Goal: Check status

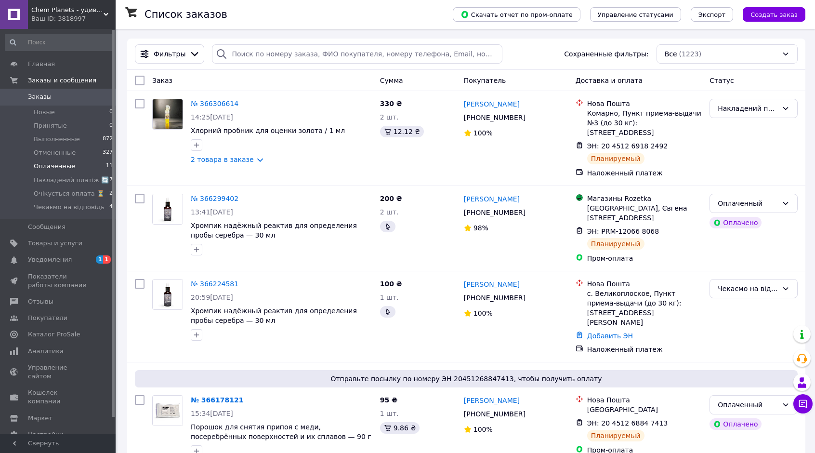
click at [70, 171] on li "Оплаченные 11" at bounding box center [59, 166] width 119 height 13
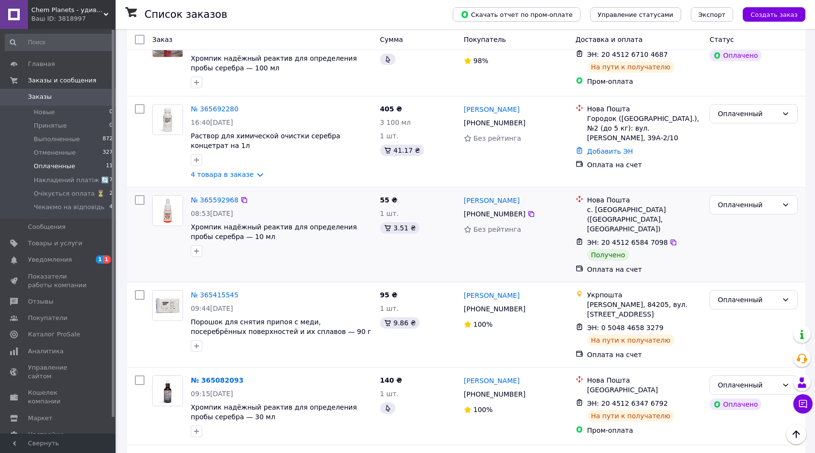
scroll to position [578, 0]
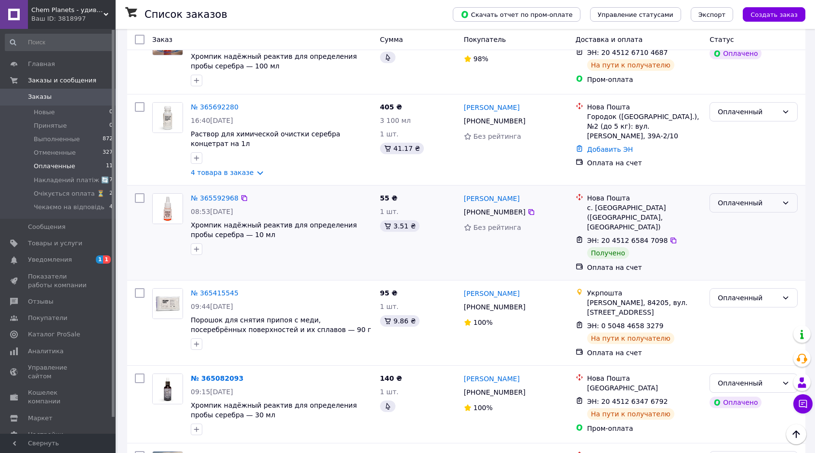
click at [747, 198] on div "Оплаченный" at bounding box center [748, 203] width 60 height 11
click at [736, 224] on li "Выполнен" at bounding box center [753, 222] width 87 height 17
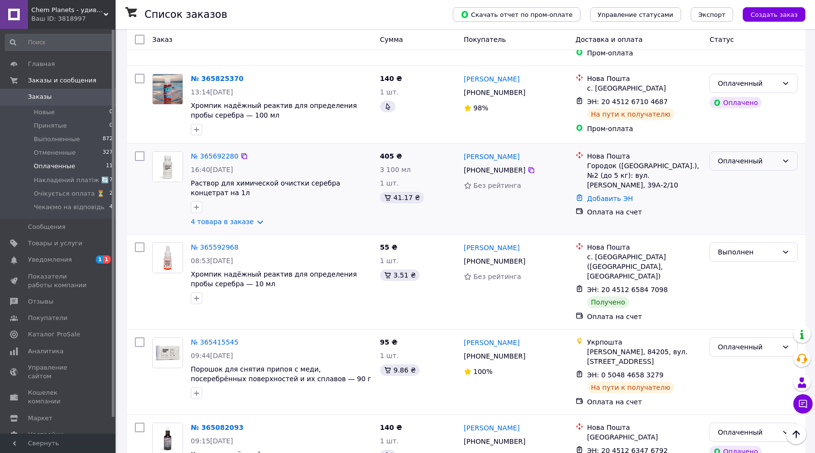
scroll to position [530, 0]
click at [528, 165] on icon at bounding box center [532, 169] width 8 height 8
click at [761, 155] on div "Оплаченный" at bounding box center [748, 160] width 60 height 11
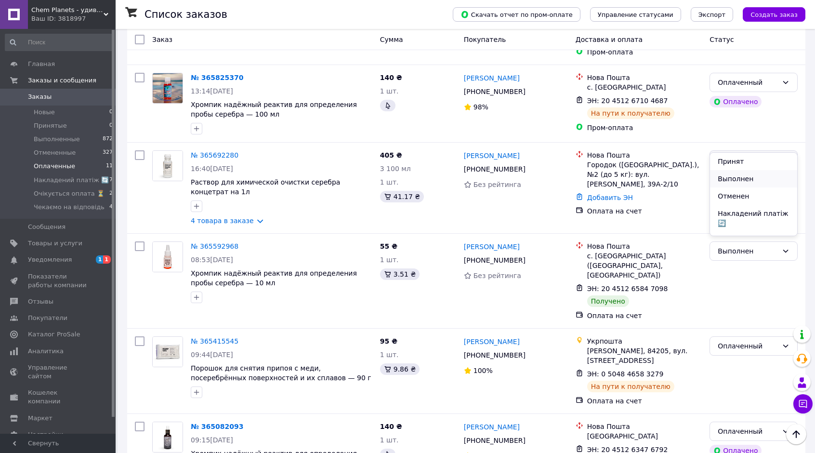
click at [746, 182] on li "Выполнен" at bounding box center [753, 178] width 87 height 17
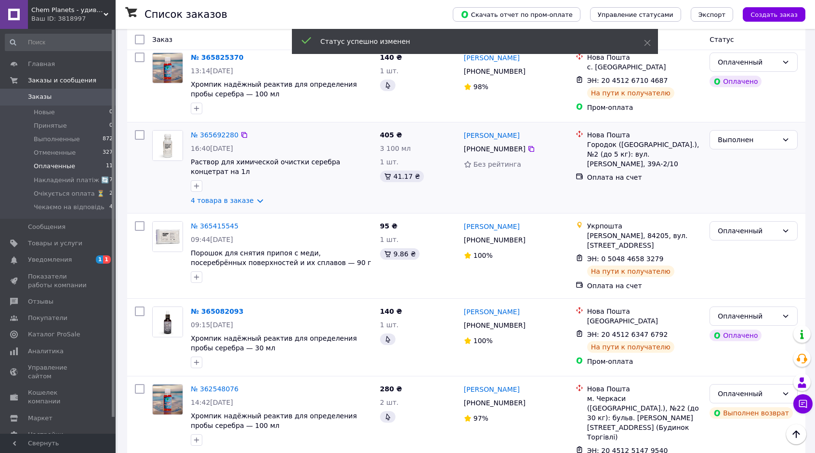
scroll to position [552, 0]
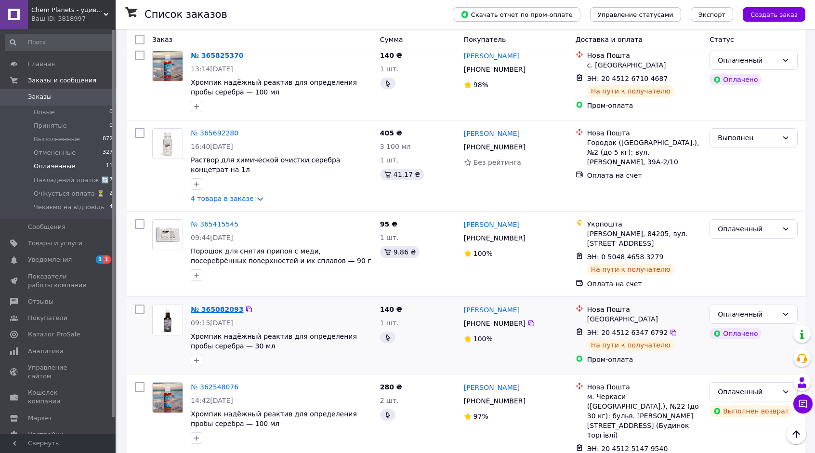
click at [222, 306] on link "№ 365082093" at bounding box center [217, 310] width 53 height 8
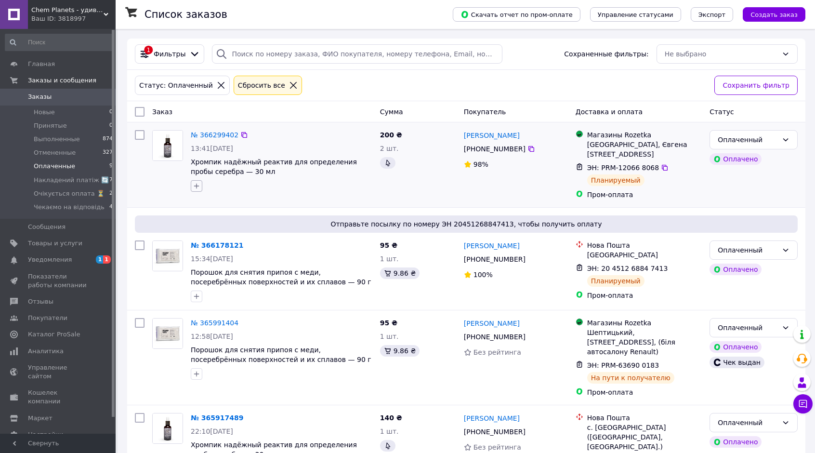
click at [199, 187] on icon "button" at bounding box center [197, 186] width 8 height 8
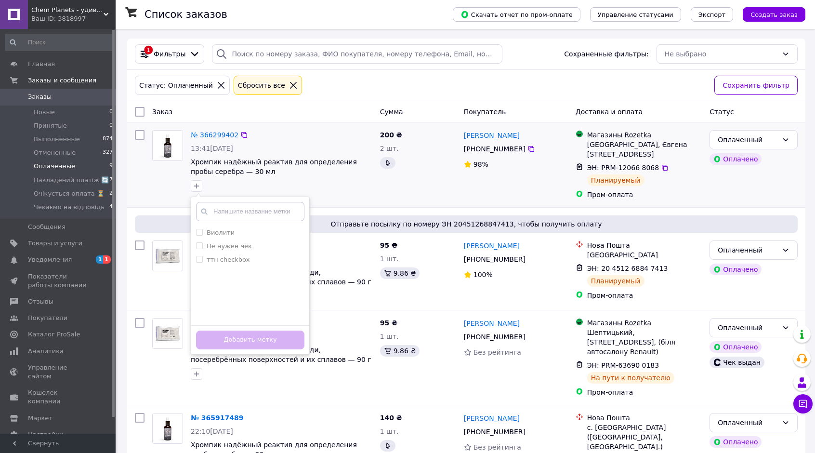
click at [275, 182] on div "Виолити Не нужен чек ттн checkbox Создать метку Добавить метку" at bounding box center [282, 185] width 186 height 15
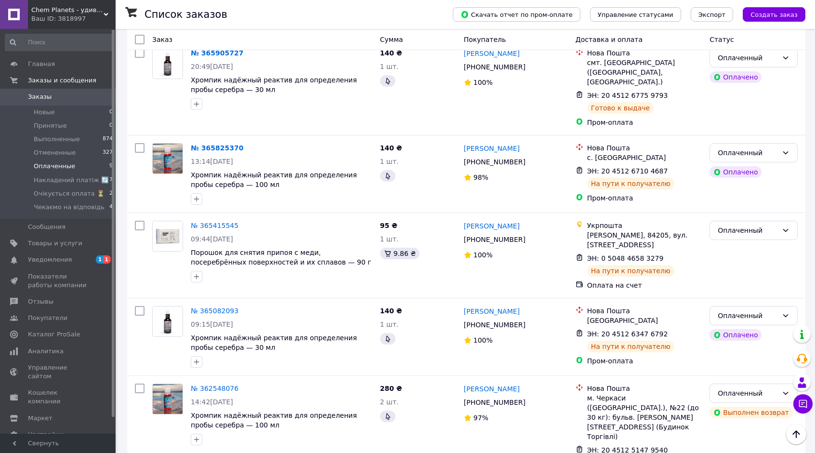
scroll to position [461, 0]
click at [80, 183] on span "Накладений платіж 🔄" at bounding box center [71, 180] width 75 height 9
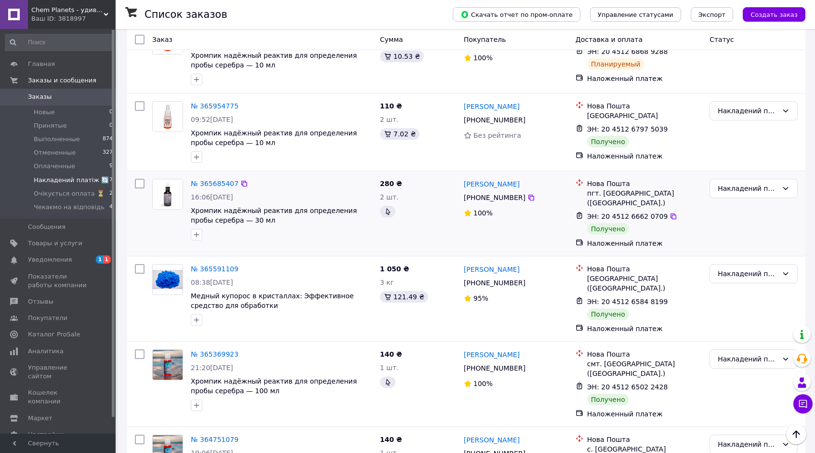
scroll to position [245, 0]
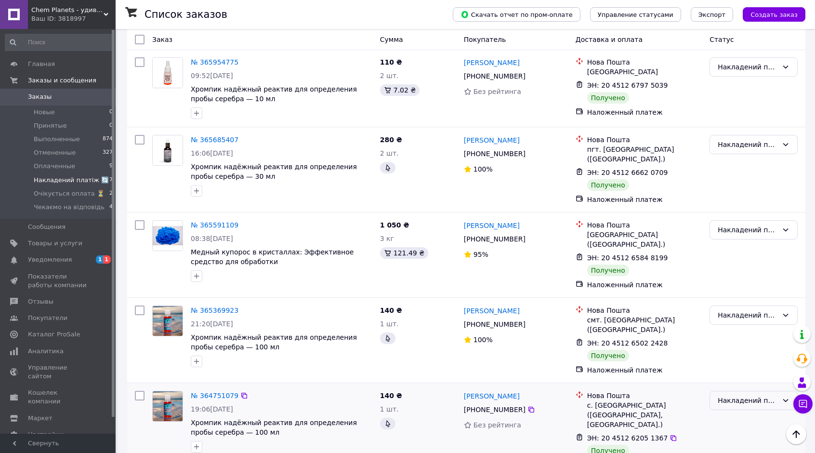
click at [742, 395] on div "Накладений платіж 🔄" at bounding box center [748, 400] width 60 height 11
click at [733, 310] on li "Выполнен" at bounding box center [753, 306] width 87 height 17
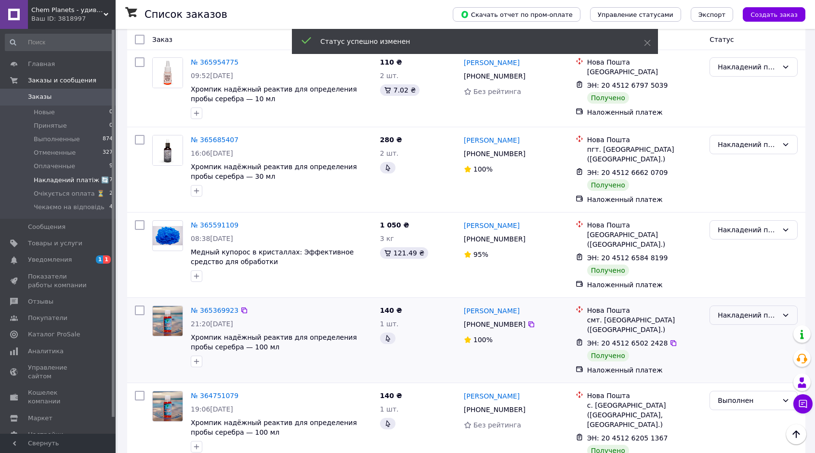
click at [738, 310] on div "Накладений платіж 🔄" at bounding box center [748, 315] width 60 height 11
click at [732, 331] on li "Выполнен" at bounding box center [753, 335] width 87 height 17
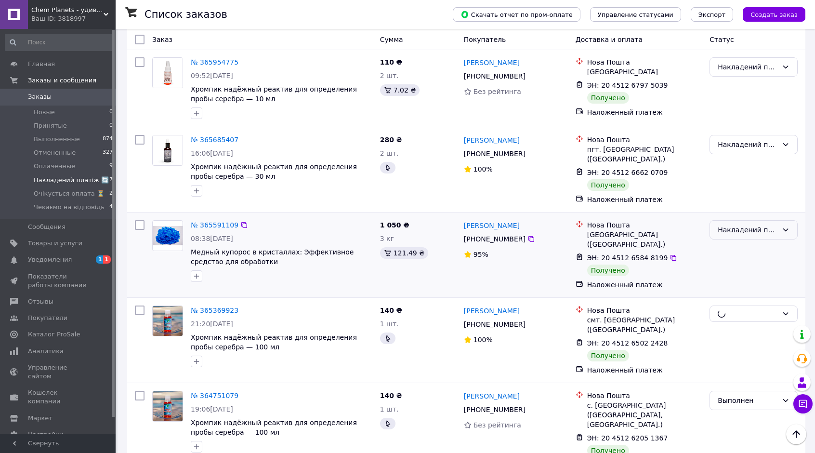
click at [745, 225] on div "Накладений платіж 🔄" at bounding box center [748, 230] width 60 height 11
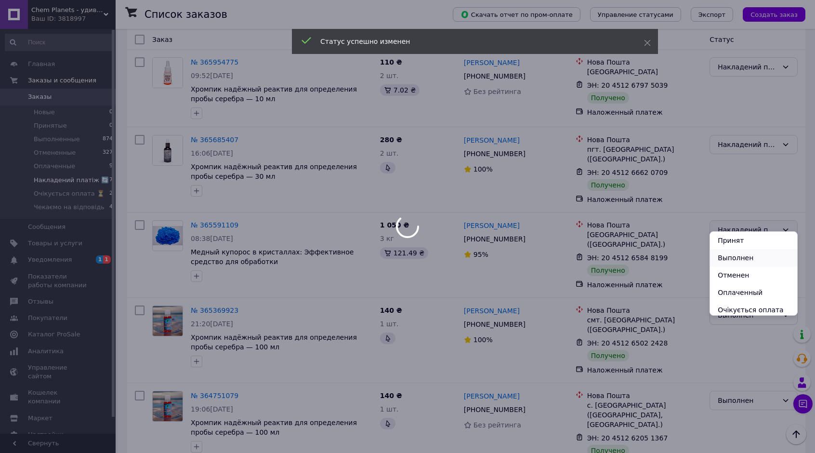
click at [738, 256] on li "Выполнен" at bounding box center [753, 257] width 87 height 17
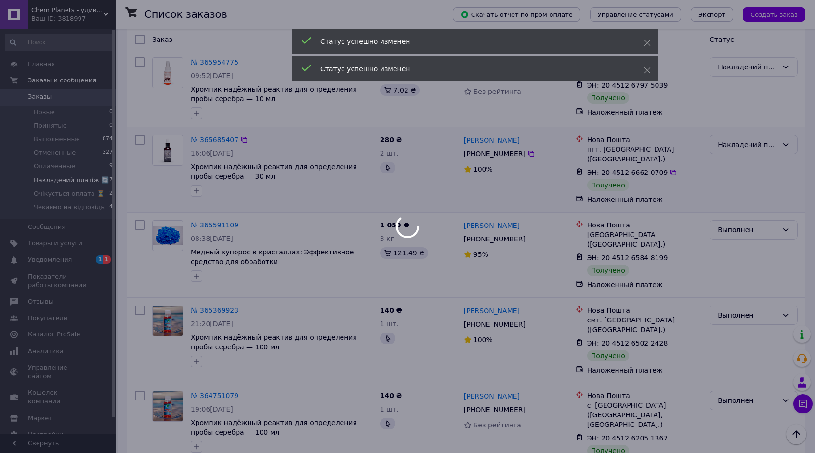
click at [736, 139] on div "Накладений платіж 🔄" at bounding box center [748, 144] width 60 height 11
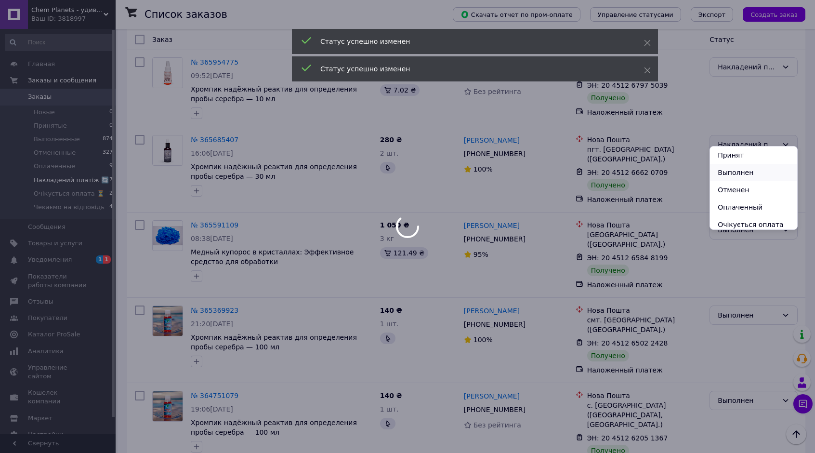
click at [729, 172] on li "Выполнен" at bounding box center [753, 172] width 87 height 17
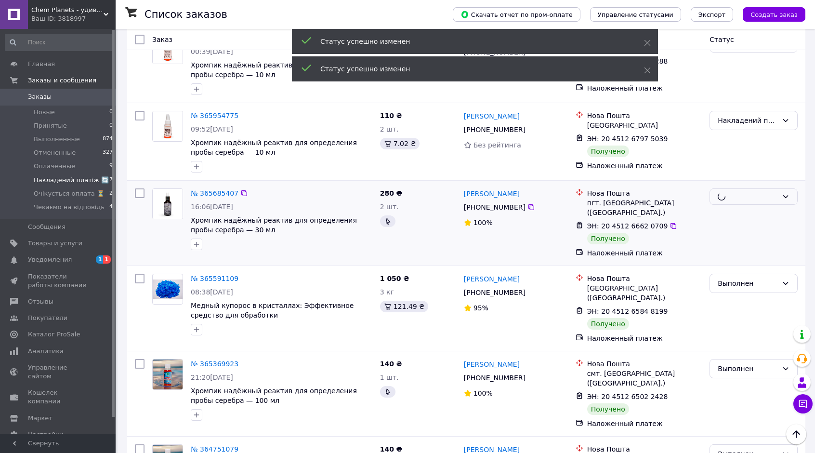
scroll to position [149, 0]
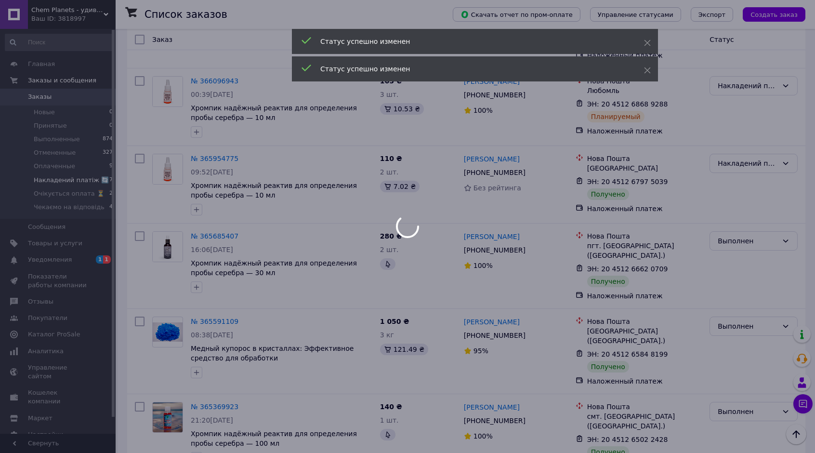
click at [744, 154] on div at bounding box center [407, 226] width 815 height 453
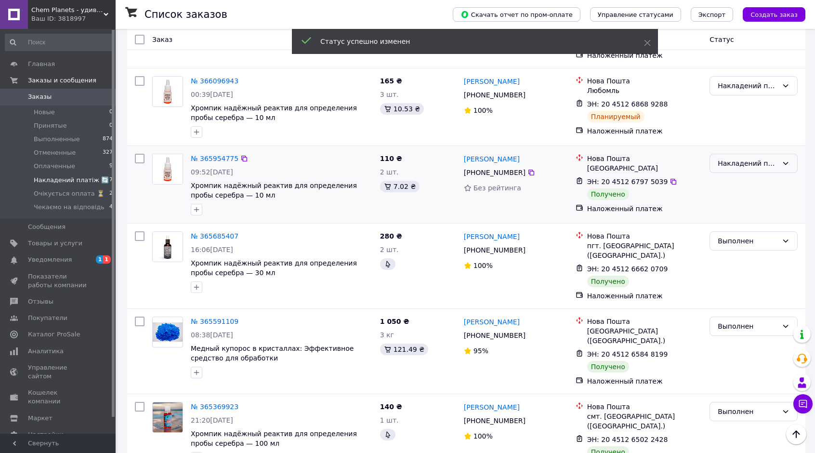
click at [743, 158] on div "Накладений платіж 🔄" at bounding box center [748, 163] width 60 height 11
click at [735, 193] on li "Выполнен" at bounding box center [753, 191] width 87 height 17
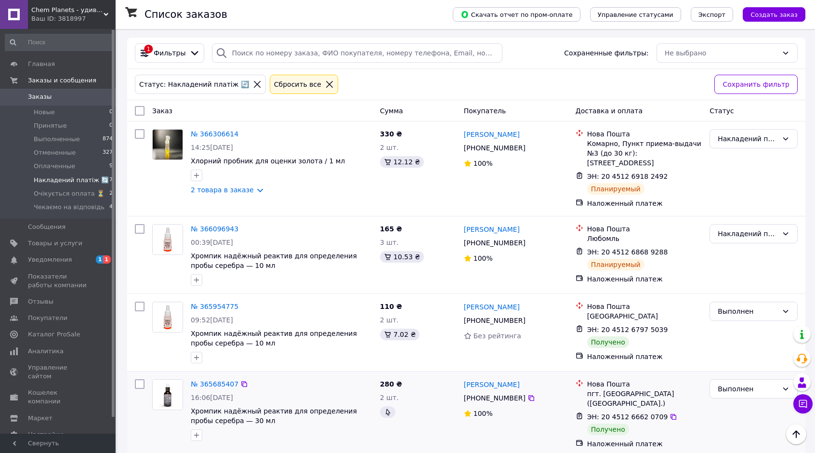
scroll to position [0, 0]
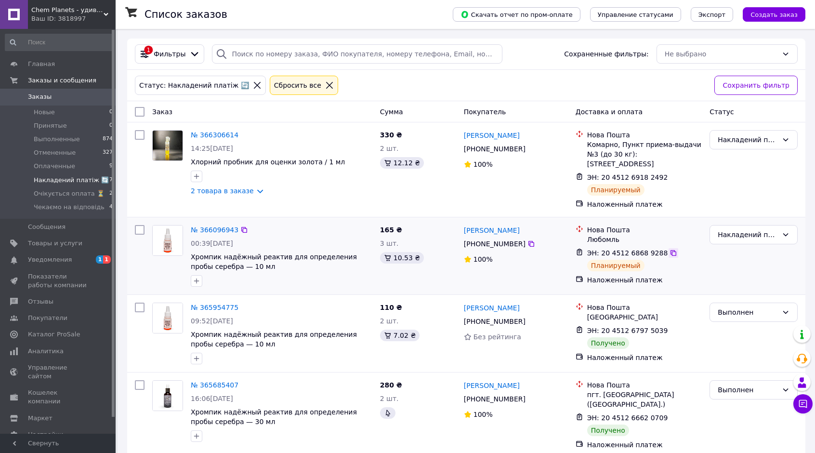
click at [670, 249] on icon at bounding box center [674, 253] width 8 height 8
click at [670, 173] on icon at bounding box center [674, 177] width 8 height 8
click at [89, 193] on span "Очікується оплата ⏳" at bounding box center [69, 193] width 71 height 9
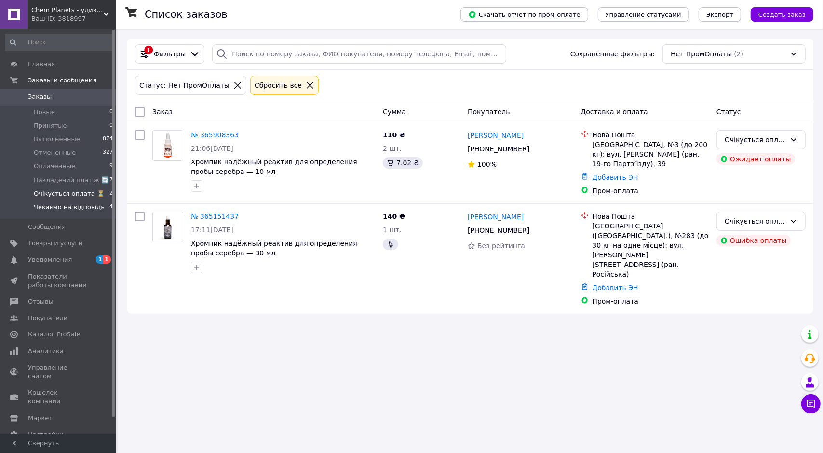
click at [83, 209] on span "Чекаємо на відповідь" at bounding box center [69, 207] width 71 height 9
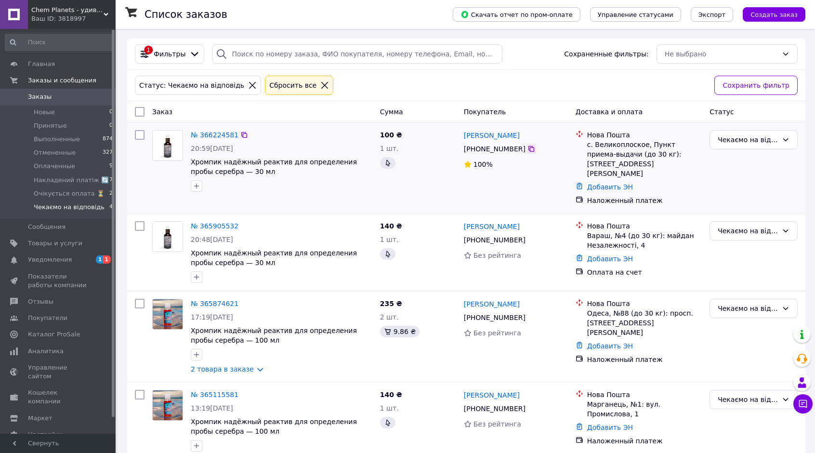
click at [528, 152] on icon at bounding box center [532, 149] width 8 height 8
click at [56, 167] on span "Оплаченные" at bounding box center [54, 166] width 41 height 9
